Goal: Information Seeking & Learning: Find specific fact

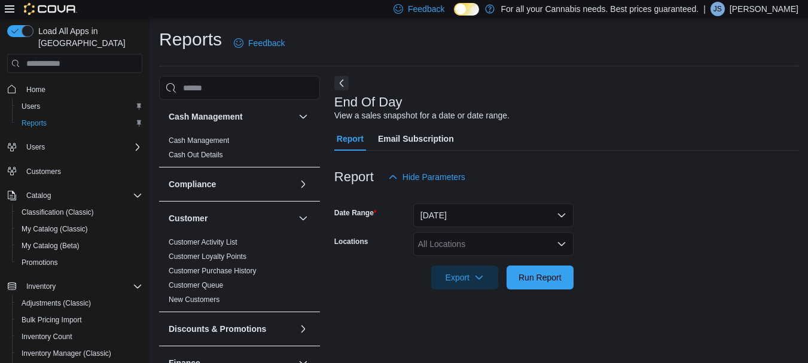
scroll to position [19, 0]
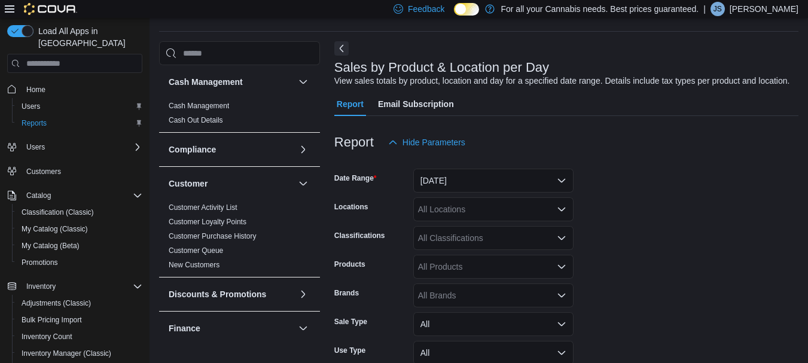
scroll to position [35, 0]
click at [464, 181] on button "Yesterday" at bounding box center [493, 180] width 160 height 24
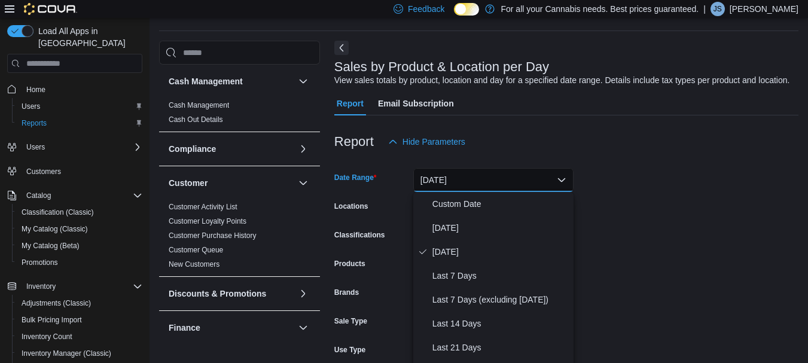
scroll to position [44, 0]
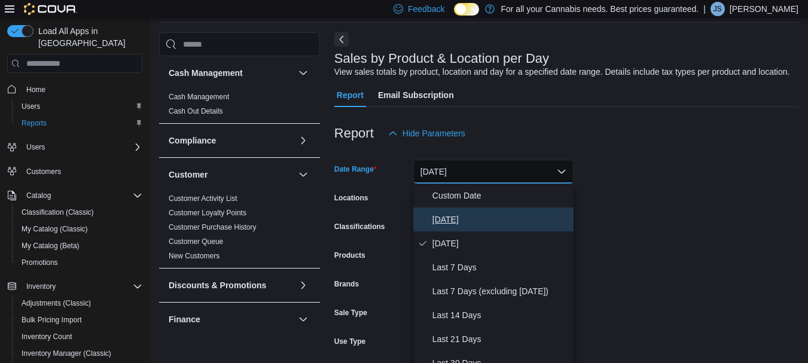
click at [454, 218] on span "[DATE]" at bounding box center [501, 219] width 136 height 14
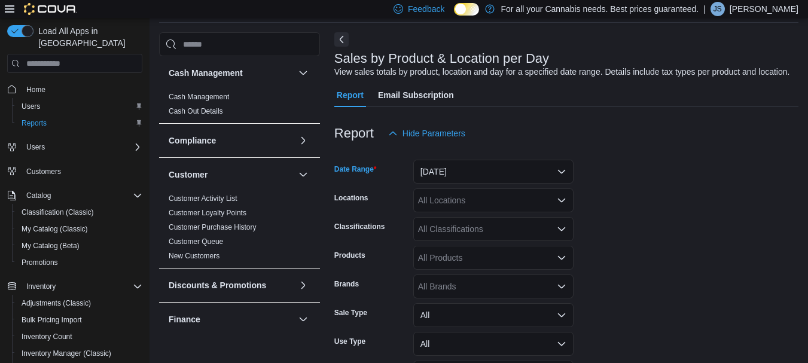
click at [456, 198] on div "All Locations" at bounding box center [493, 200] width 160 height 24
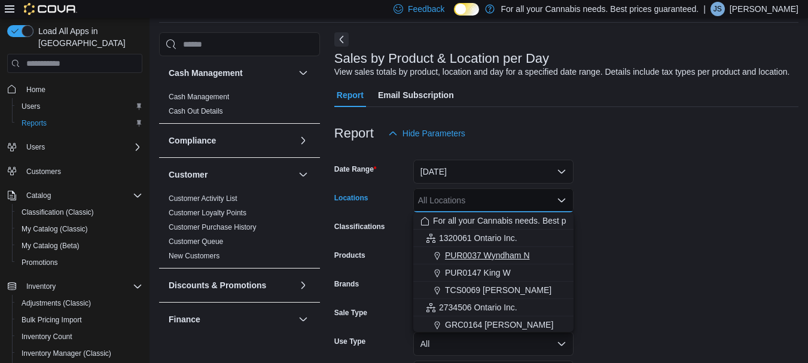
click at [472, 254] on span "PUR0037 Wyndham N" at bounding box center [487, 255] width 85 height 12
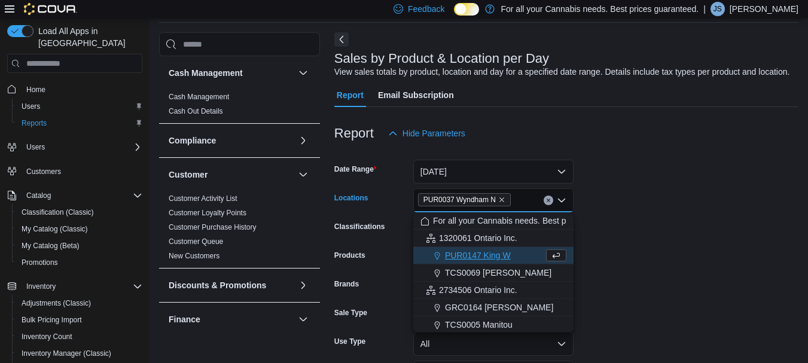
click at [561, 200] on icon "Close list of options" at bounding box center [562, 201] width 10 height 10
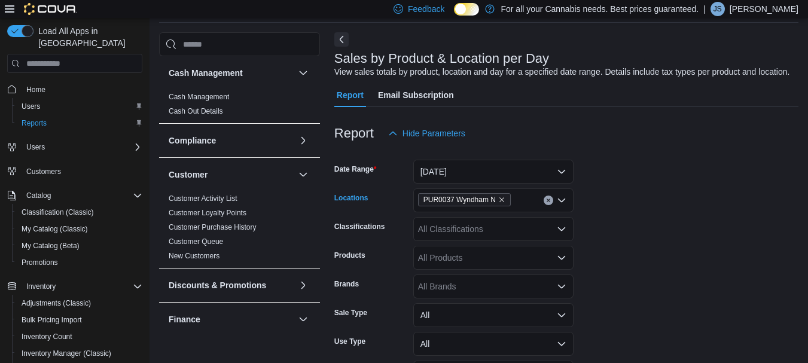
scroll to position [123, 0]
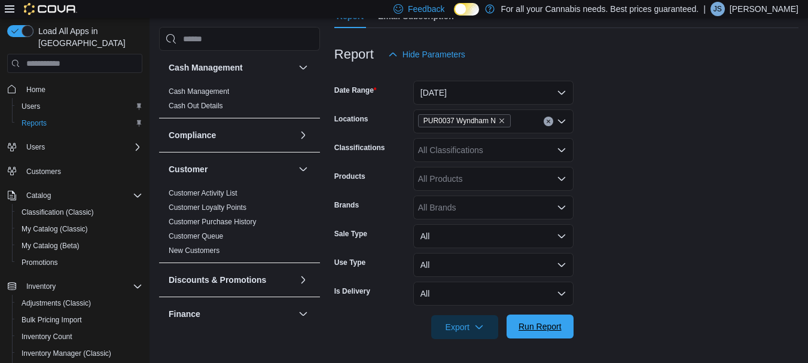
click at [540, 327] on span "Run Report" at bounding box center [540, 327] width 43 height 12
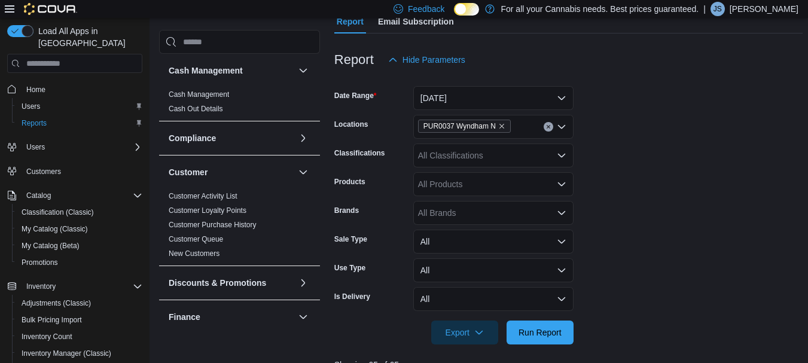
scroll to position [116, 0]
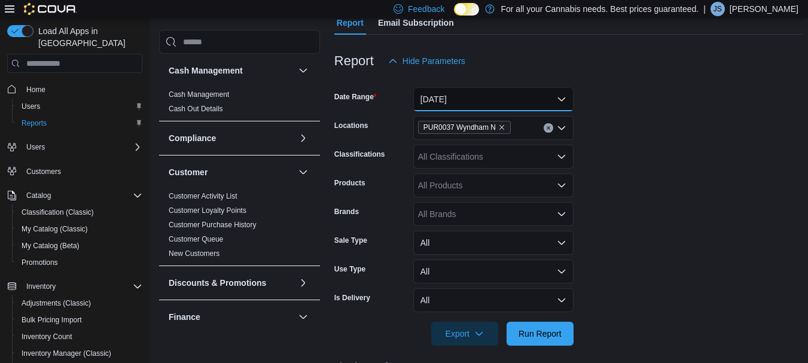
click at [493, 102] on button "[DATE]" at bounding box center [493, 99] width 160 height 24
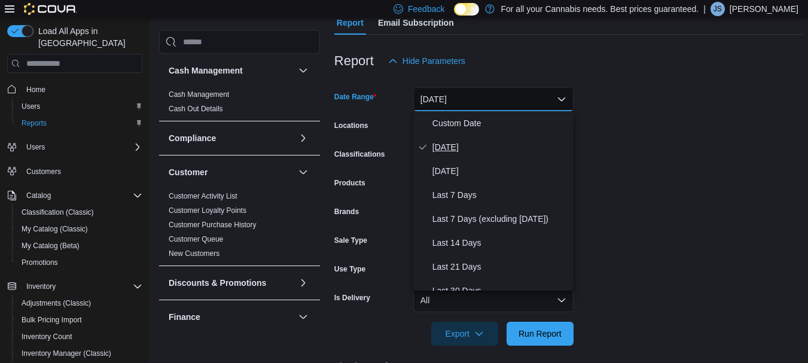
click at [463, 142] on span "[DATE]" at bounding box center [501, 147] width 136 height 14
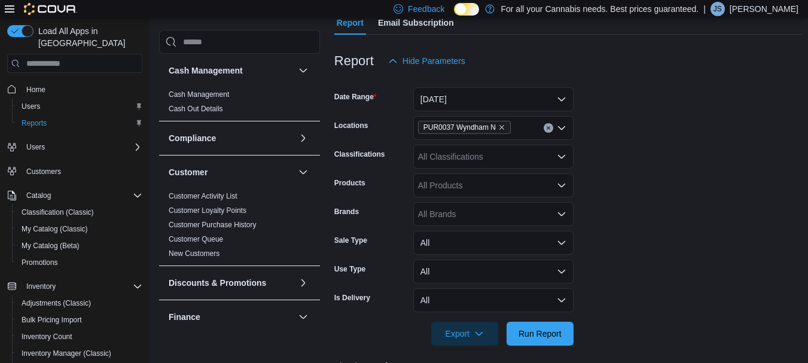
click at [541, 319] on div at bounding box center [568, 317] width 468 height 10
click at [537, 337] on span "Run Report" at bounding box center [540, 333] width 43 height 12
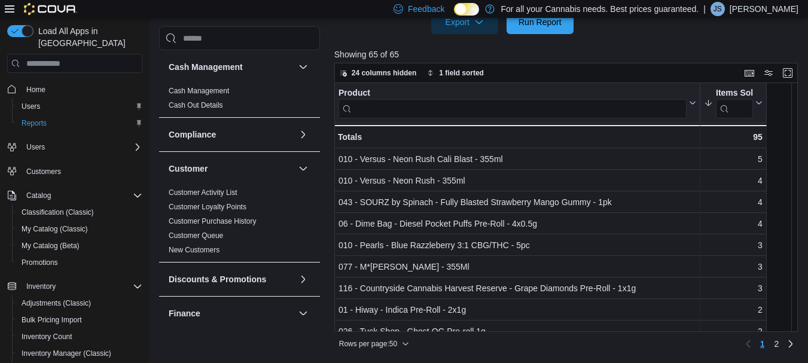
scroll to position [427, 0]
click at [760, 108] on button "Items Sold" at bounding box center [733, 104] width 59 height 31
click at [772, 108] on div "Product Click to view column header actions Items Sold Sorted descending . Clic…" at bounding box center [568, 208] width 468 height 249
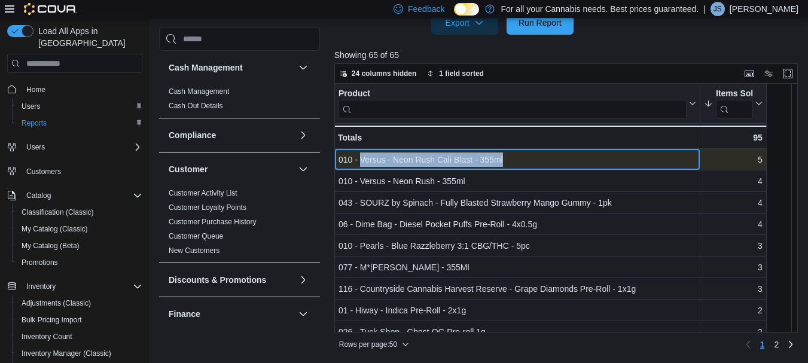
drag, startPoint x: 359, startPoint y: 159, endPoint x: 507, endPoint y: 162, distance: 147.8
click at [507, 162] on div "010 - Versus - Neon Rush Cali Blast - 355ml" at bounding box center [518, 160] width 358 height 14
copy div "Versus - Neon Rush Cali Blast - 355ml"
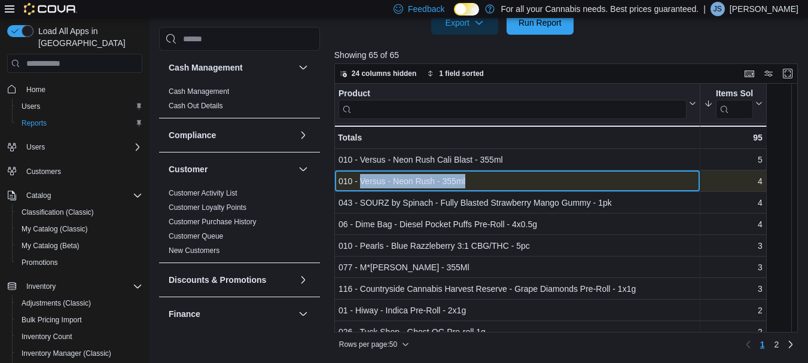
drag, startPoint x: 472, startPoint y: 182, endPoint x: 363, endPoint y: 182, distance: 108.9
click at [363, 182] on div "010 - Versus - Neon Rush - 355ml" at bounding box center [518, 182] width 358 height 14
copy div "ersus - Neon Rush - 355ml"
click at [363, 182] on div "010 - Versus - Neon Rush - 355ml" at bounding box center [518, 182] width 358 height 14
drag, startPoint x: 468, startPoint y: 177, endPoint x: 360, endPoint y: 185, distance: 108.6
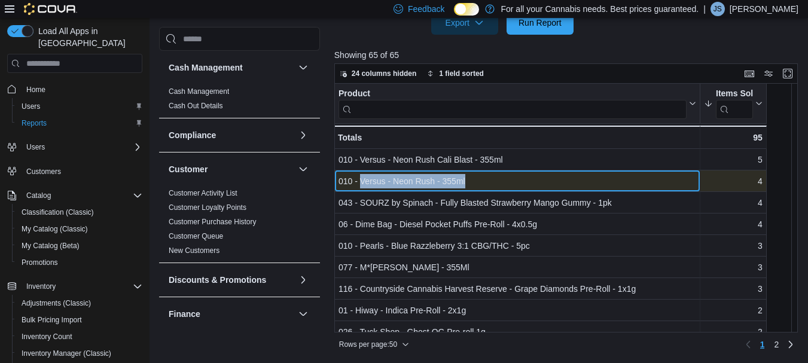
click at [360, 185] on div "010 - Versus - Neon Rush - 355ml" at bounding box center [518, 182] width 358 height 14
copy div "Versus - Neon Rush - 355ml"
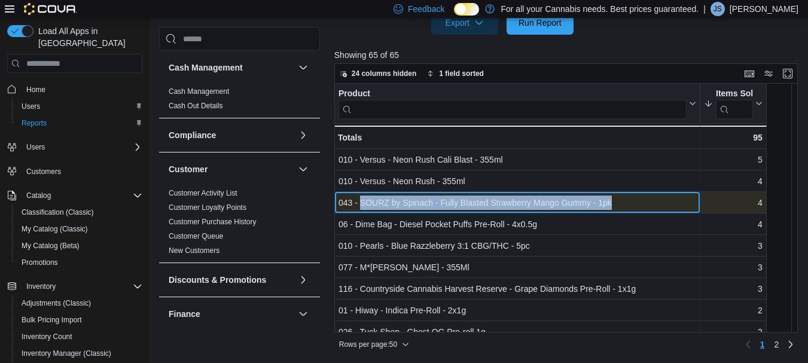
drag, startPoint x: 614, startPoint y: 200, endPoint x: 360, endPoint y: 200, distance: 253.7
click at [360, 200] on div "043 - SOURZ by Spinach - Fully Blasted Strawberry Mango Gummy - 1pk" at bounding box center [518, 203] width 358 height 14
copy div "SOURZ by Spinach - Fully Blasted Strawberry Mango Gummy - 1pk"
